Goal: Task Accomplishment & Management: Manage account settings

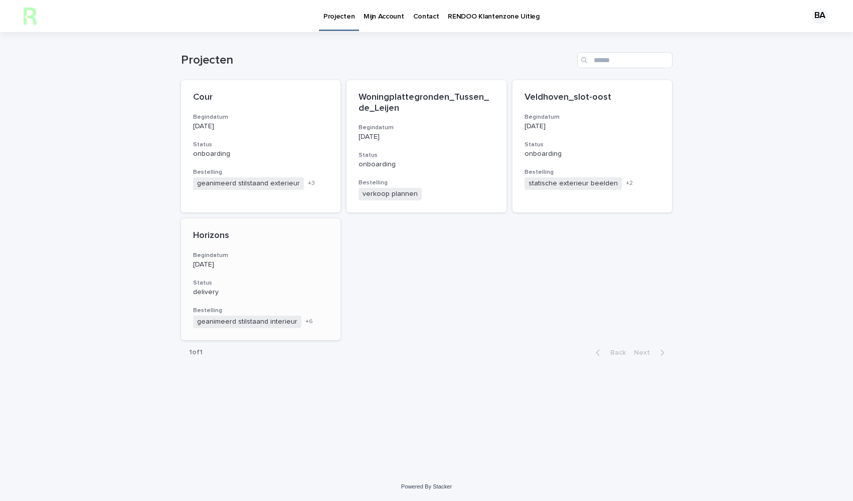
click at [216, 253] on h3 "Begindatum" at bounding box center [261, 256] width 136 height 8
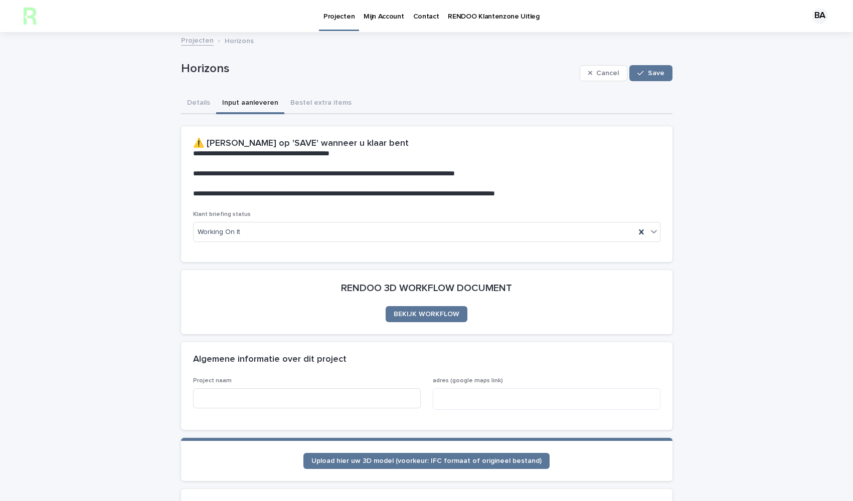
click at [238, 102] on button "Input aanleveren" at bounding box center [250, 103] width 68 height 21
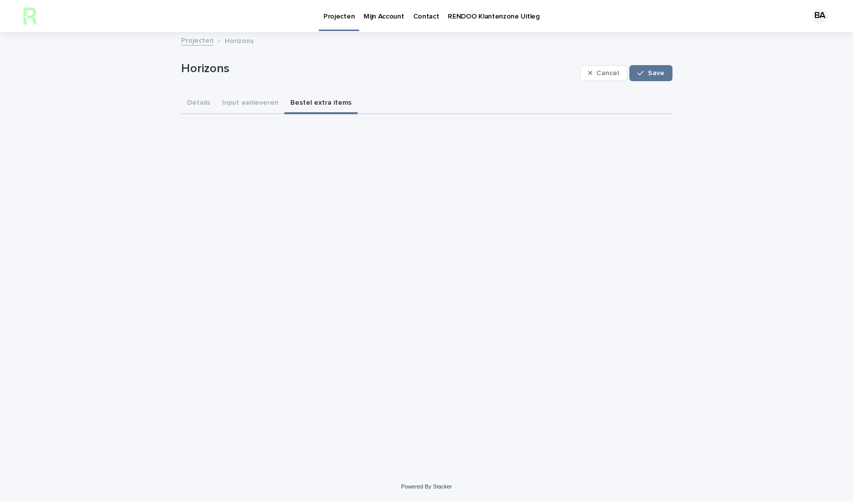
click at [307, 100] on button "Bestel extra items" at bounding box center [320, 103] width 73 height 21
click at [192, 103] on button "Details" at bounding box center [198, 103] width 35 height 21
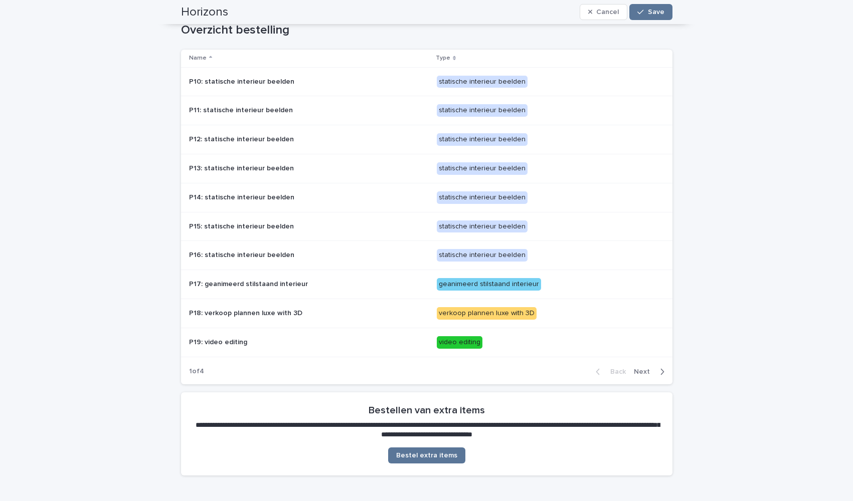
scroll to position [758, 0]
click at [483, 310] on div "verkoop plannen luxe with 3D" at bounding box center [487, 314] width 100 height 13
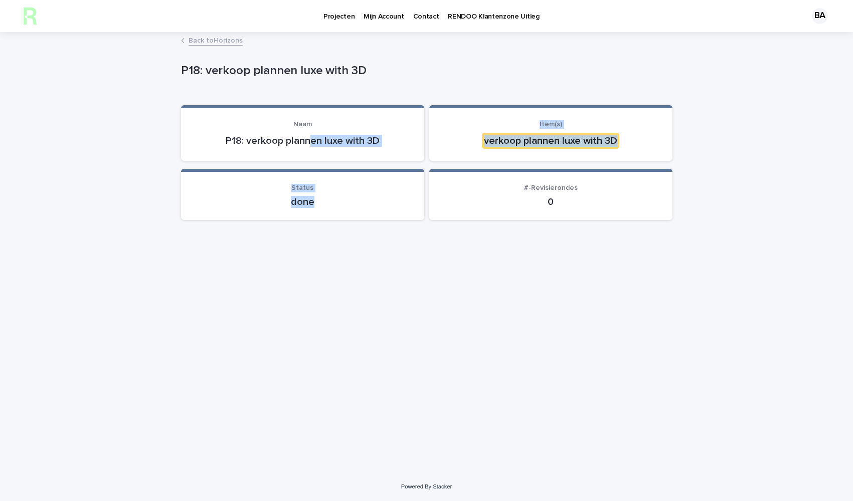
drag, startPoint x: 312, startPoint y: 135, endPoint x: 369, endPoint y: 240, distance: 118.9
click at [369, 240] on div "Loading... Saving… Loading... Saving… P18: verkoop plannen luxe with 3D P18: ve…" at bounding box center [426, 240] width 501 height 414
